Goal: Navigation & Orientation: Find specific page/section

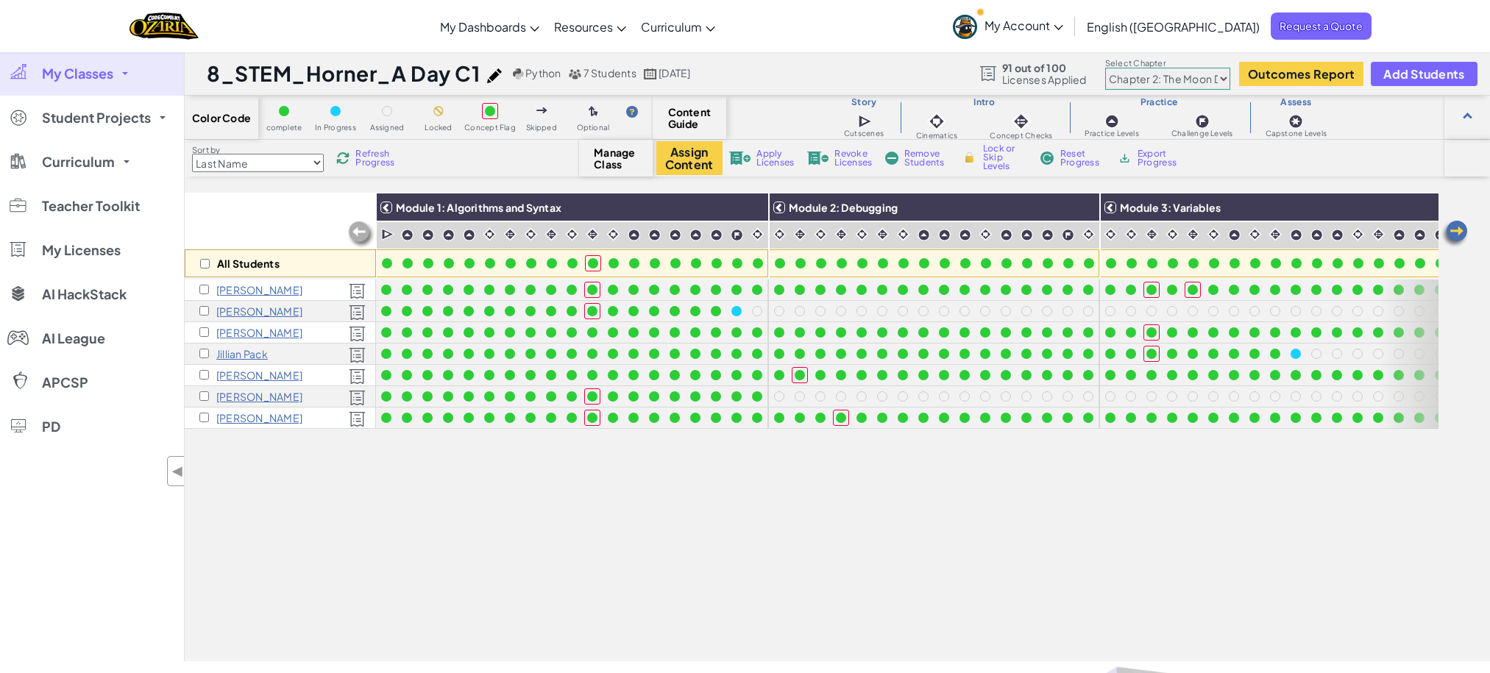
select select "5d8a57abe8919b28d5113af1"
click at [93, 78] on span "My Classes" at bounding box center [77, 73] width 71 height 13
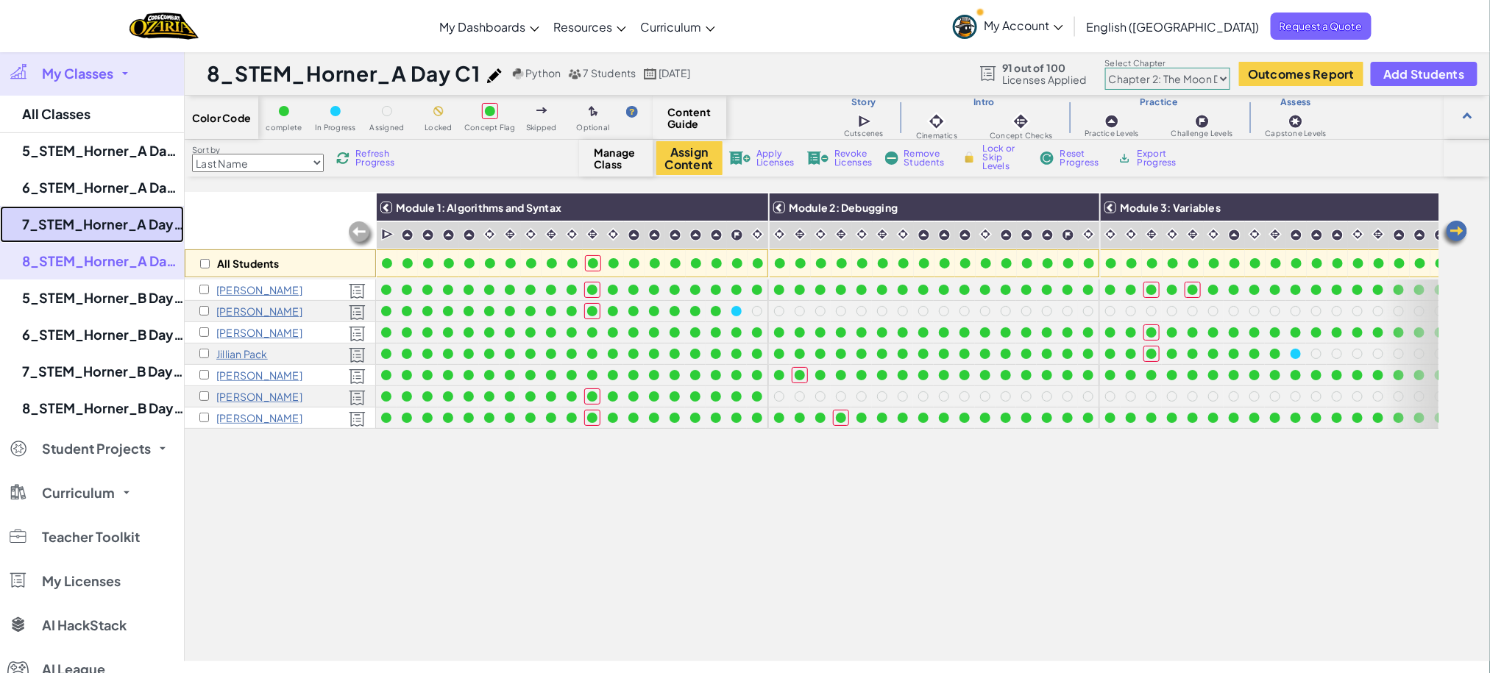
click at [116, 219] on link "7_STEM_Horner_A Day C1" at bounding box center [92, 224] width 184 height 37
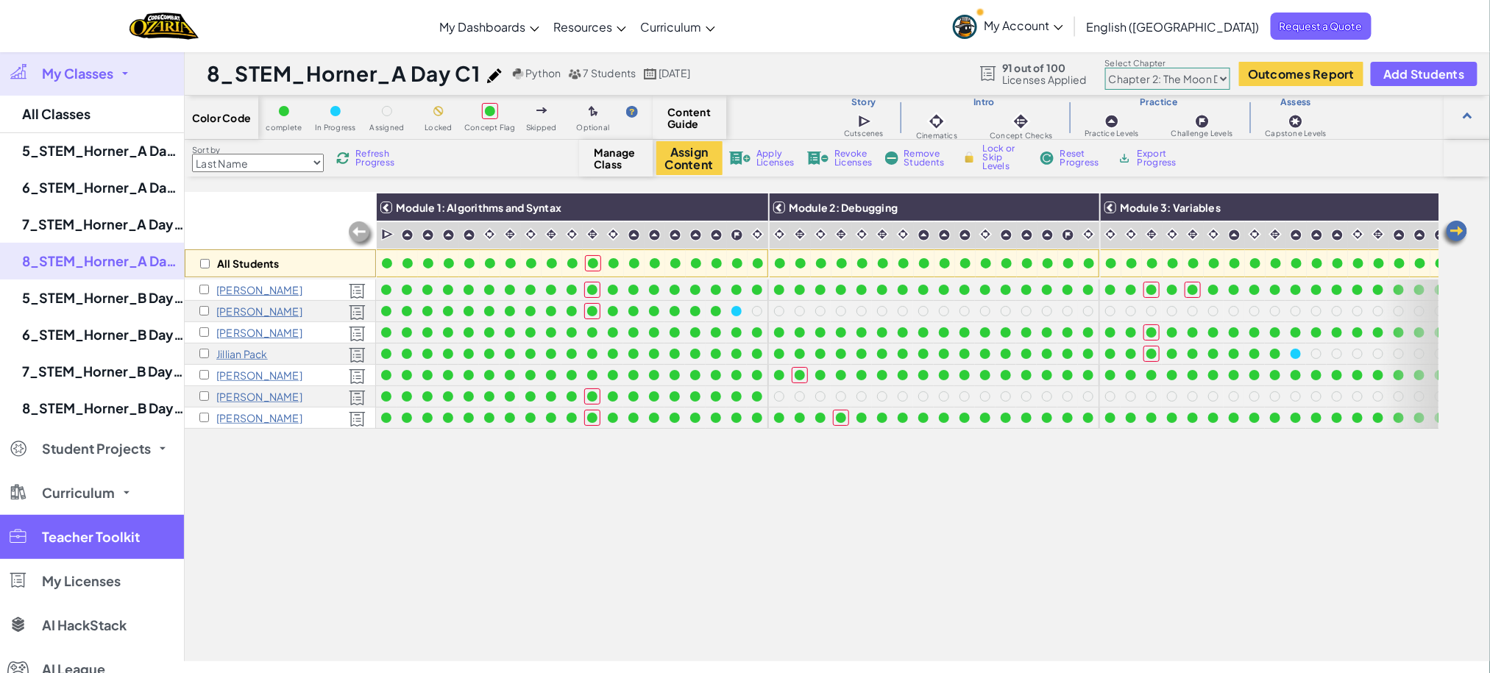
select select "5d8a57abe8919b28d5113af1"
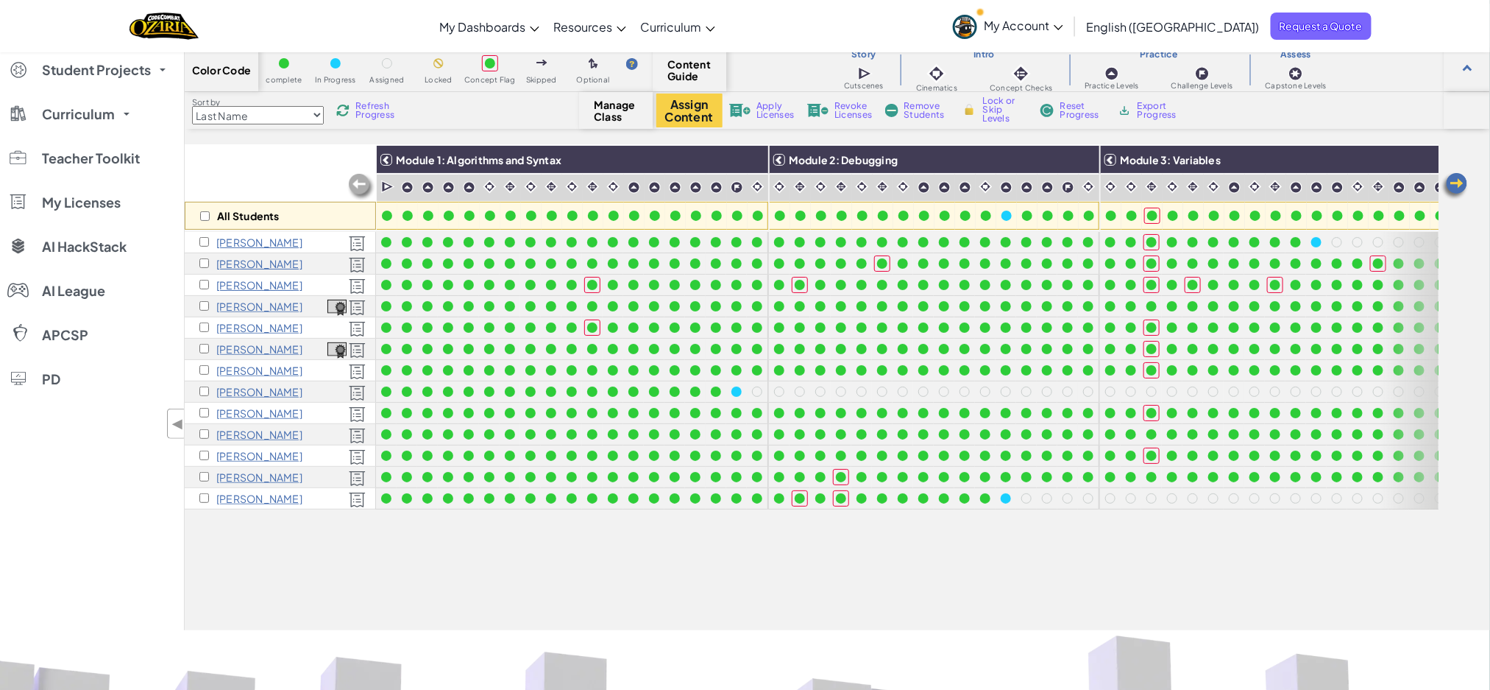
scroll to position [0, 1372]
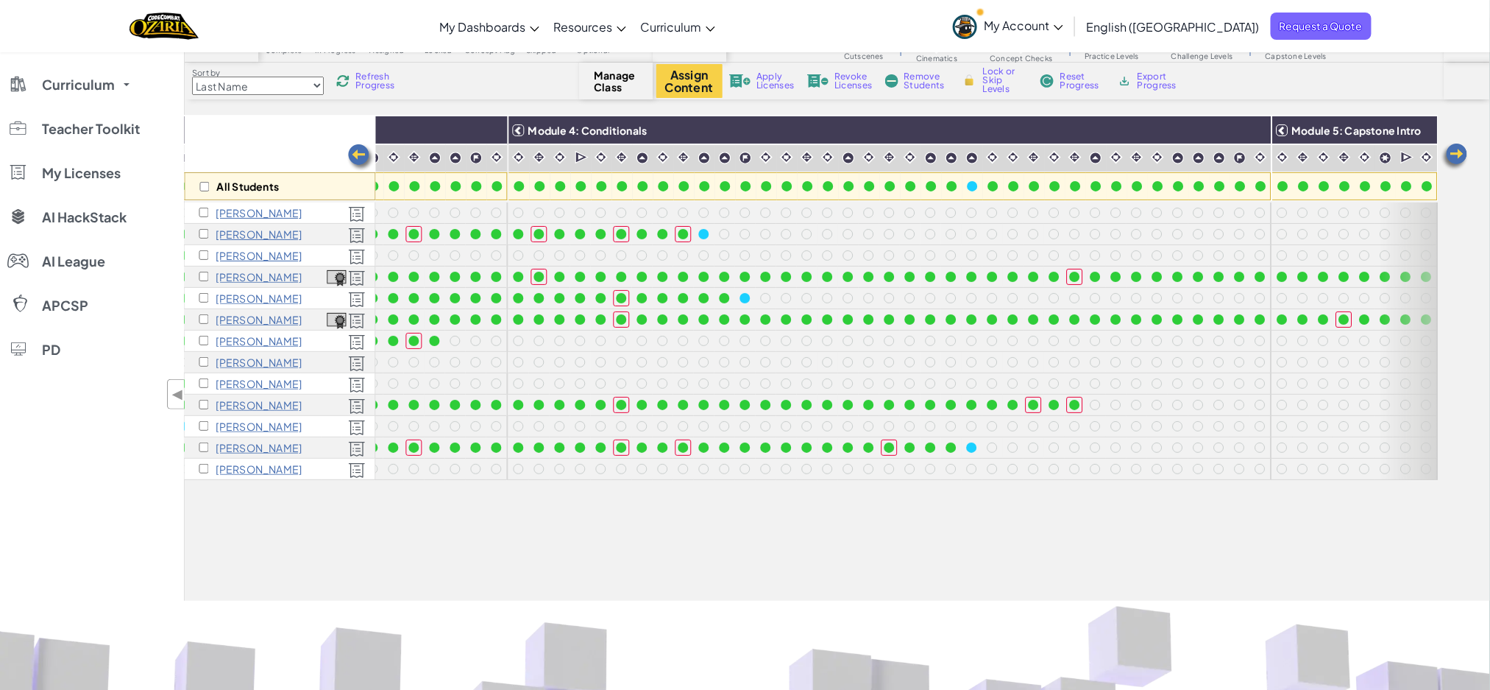
scroll to position [0, 1372]
